Goal: Task Accomplishment & Management: Manage account settings

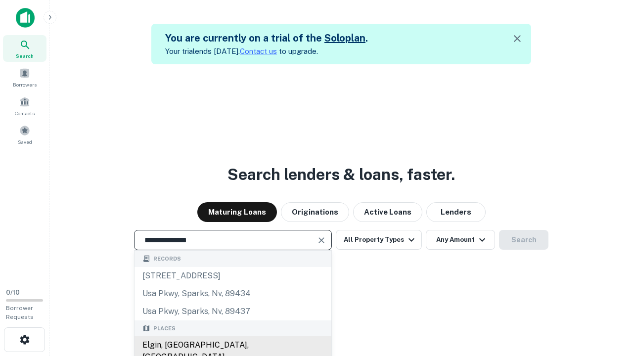
click at [232, 345] on div "Elgin, [GEOGRAPHIC_DATA], [GEOGRAPHIC_DATA]" at bounding box center [233, 351] width 197 height 30
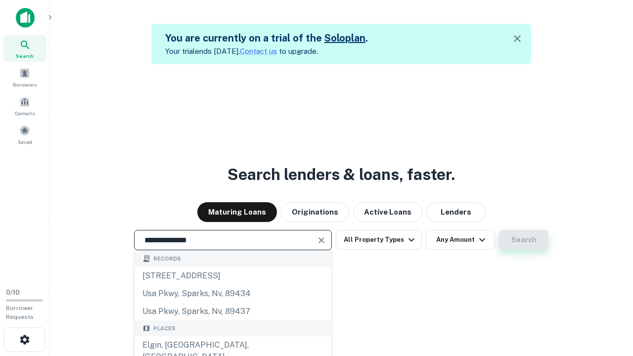
type input "**********"
click at [499, 230] on button "Search" at bounding box center [523, 240] width 49 height 20
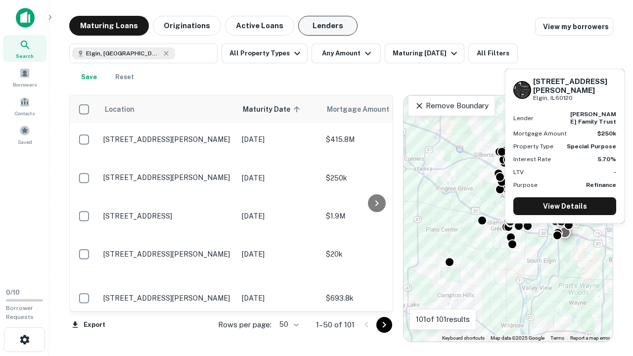
click at [328, 26] on button "Lenders" at bounding box center [327, 26] width 59 height 20
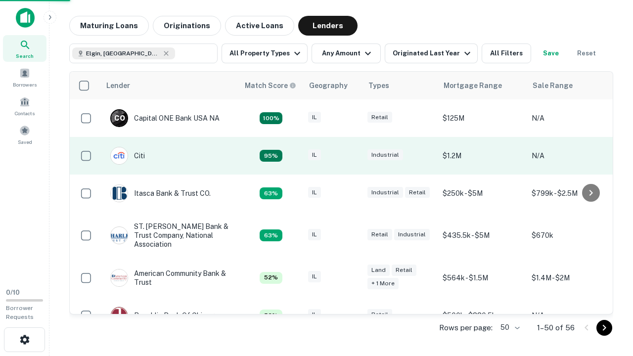
click at [351, 156] on div "IL" at bounding box center [332, 155] width 49 height 13
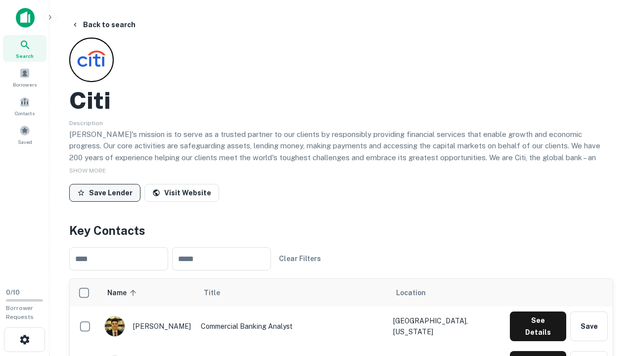
click at [105, 192] on button "Save Lender" at bounding box center [104, 193] width 71 height 18
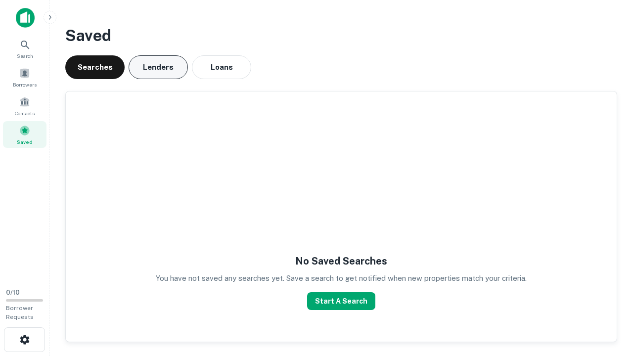
click at [158, 67] on button "Lenders" at bounding box center [158, 67] width 59 height 24
